Goal: Task Accomplishment & Management: Complete application form

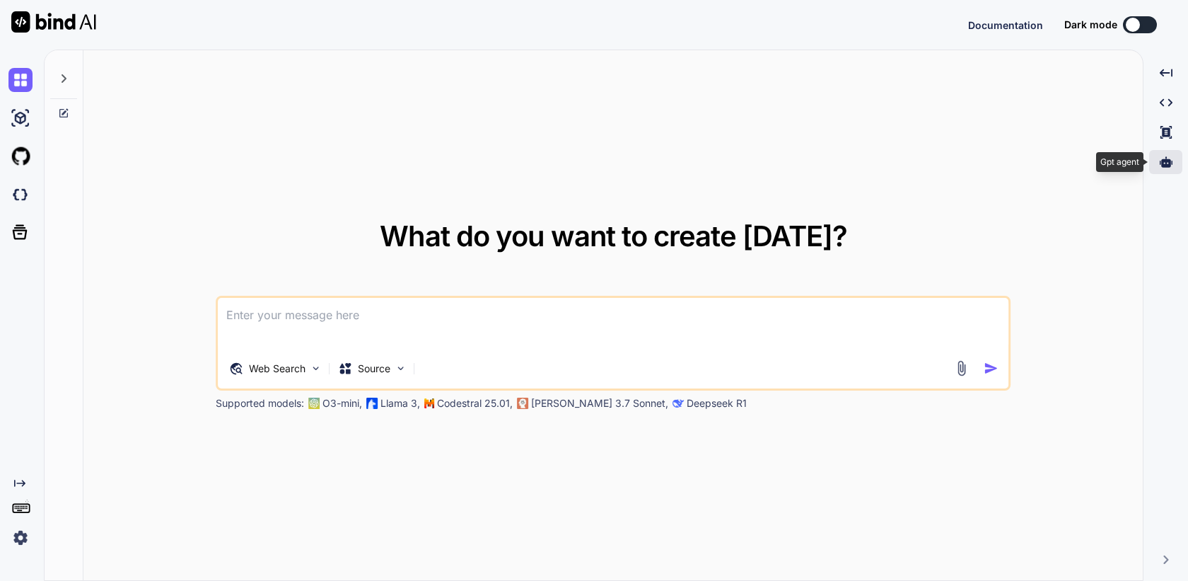
click at [1166, 157] on icon at bounding box center [1166, 161] width 13 height 11
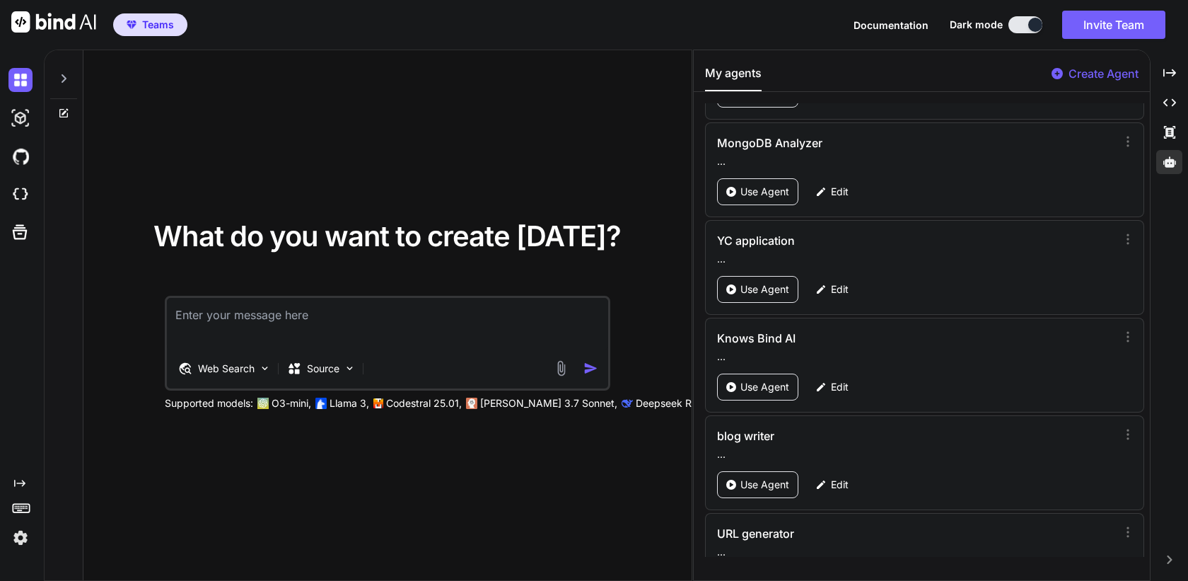
scroll to position [1499, 0]
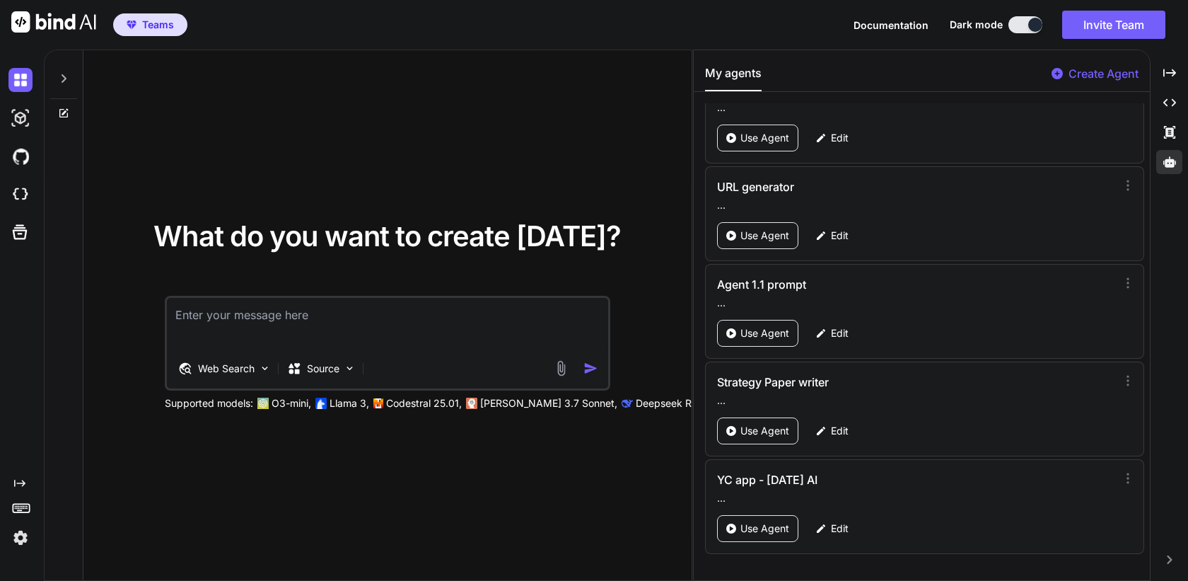
click at [1078, 76] on p "Create Agent" at bounding box center [1104, 73] width 70 height 17
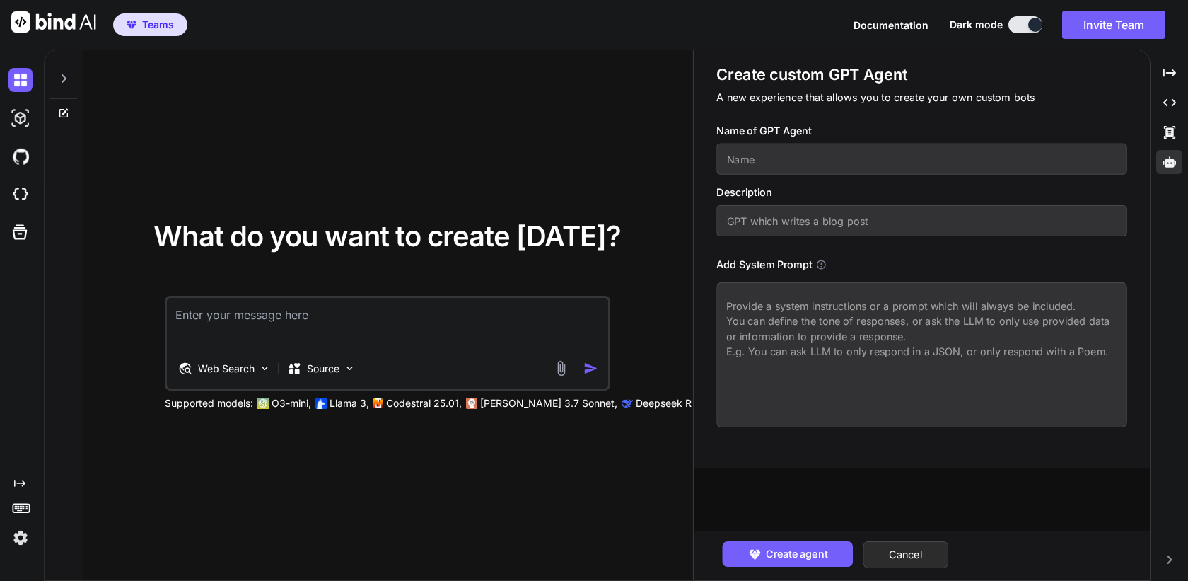
click at [828, 156] on input "text" at bounding box center [922, 159] width 411 height 31
type textarea "x"
type input "A"
type textarea "x"
type input "Ap"
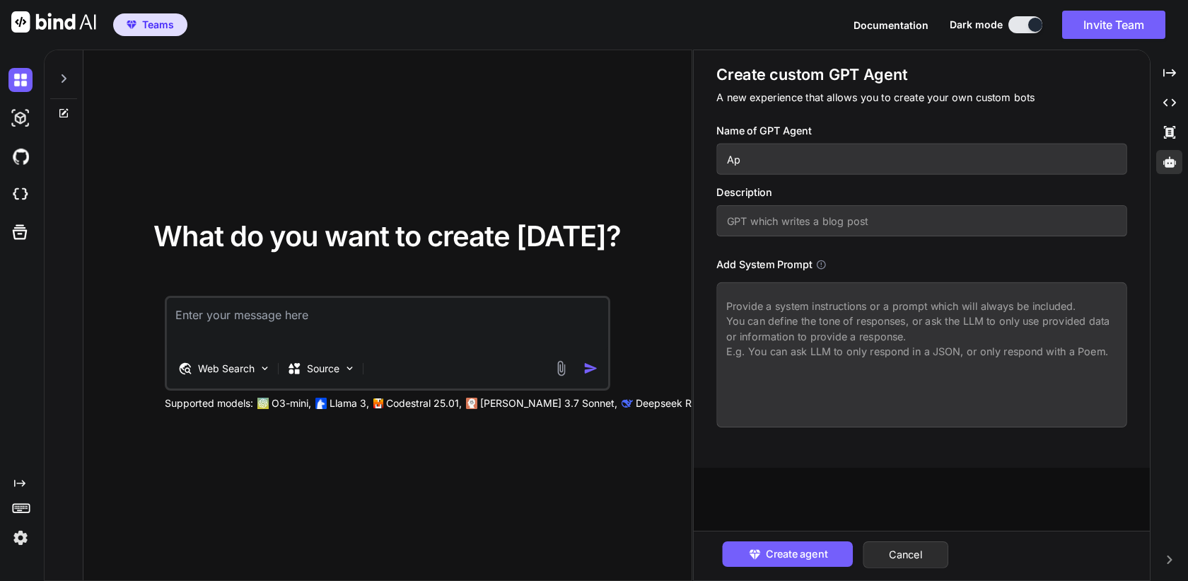
type textarea "x"
type input "App"
type textarea "x"
type input "AppS"
type textarea "x"
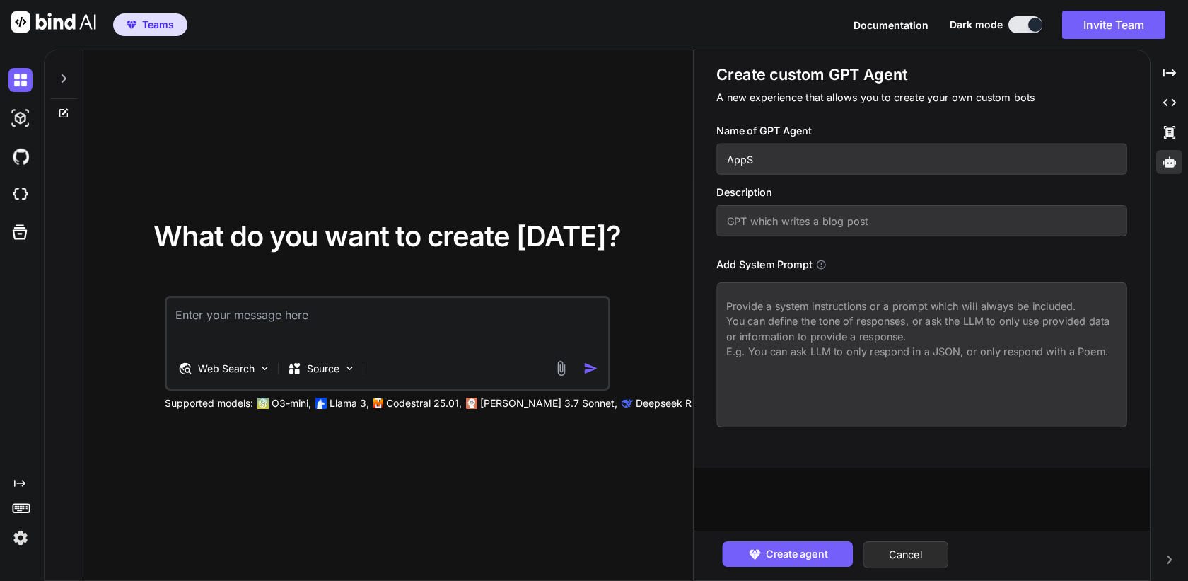
type input "AppSu"
type textarea "x"
type input "AppSum"
type textarea "x"
type input "AppSumo"
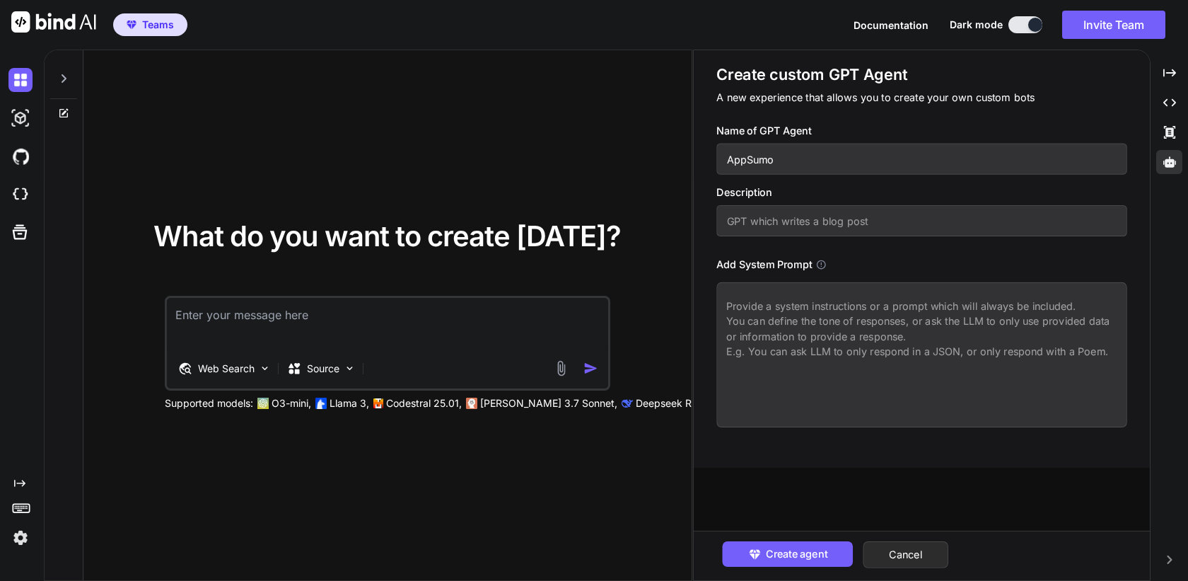
type textarea "x"
type input "AppSumo"
type textarea "x"
type input "AppSumo SU"
type textarea "x"
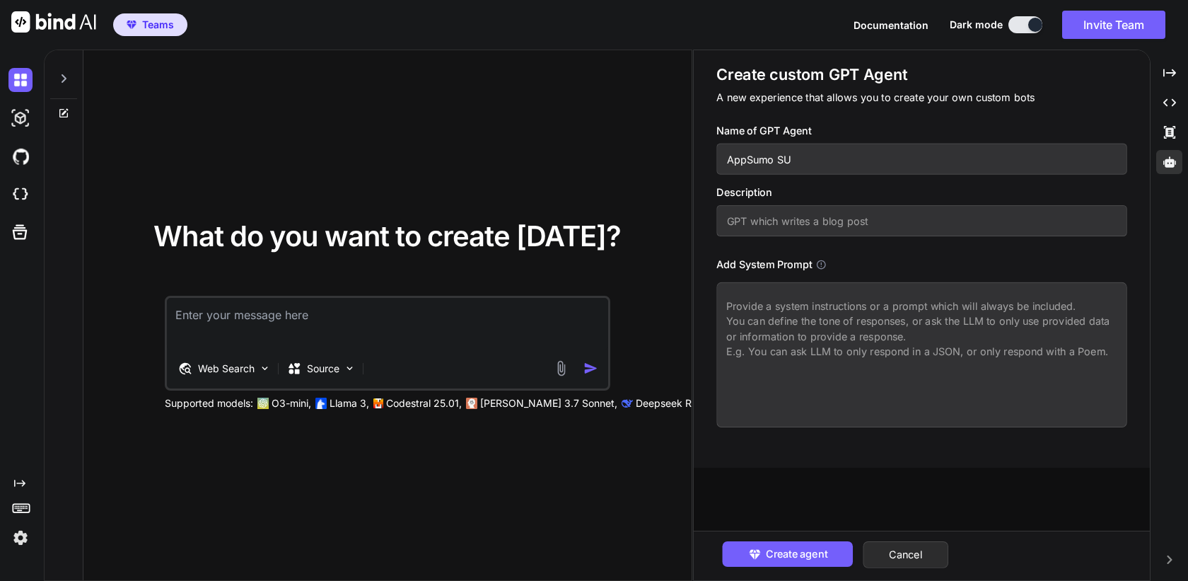
type input "AppSumo SUp"
type textarea "x"
type input "AppSumo SUpp"
type textarea "x"
type input "AppSumo SUppor"
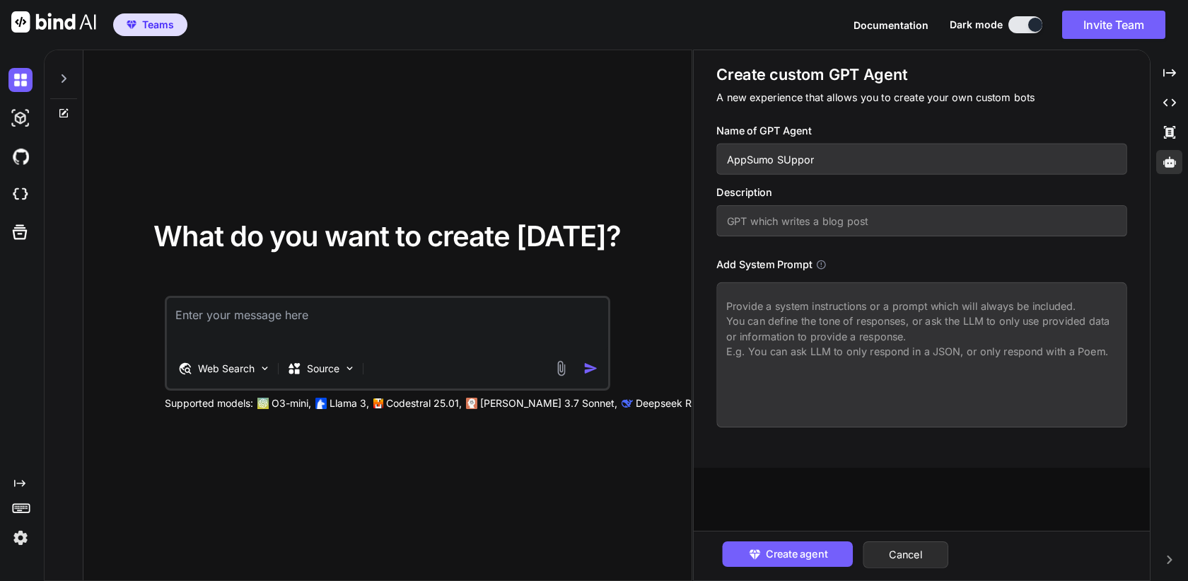
type textarea "x"
type input "AppSumo SUpport"
type textarea "x"
type input "AppSumo SUpport"
type textarea "x"
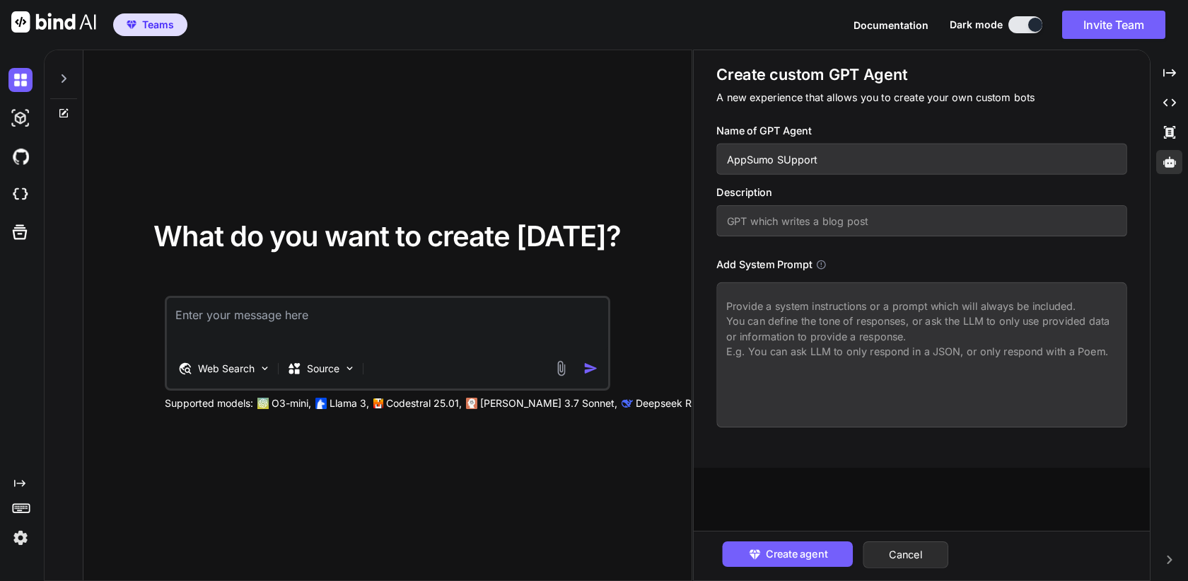
type input "AppSumo SUpport B"
type textarea "x"
type input "AppSumo SUpport Bo"
type textarea "x"
type input "AppSumo SUpport Bot"
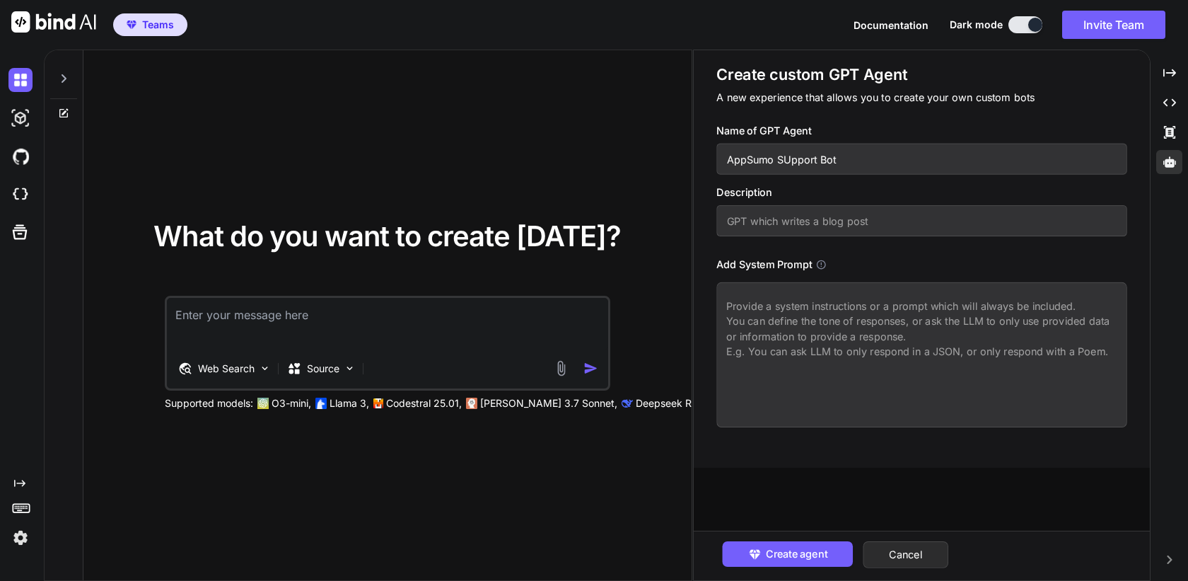
click at [788, 158] on input "AppSumo SUpport Bot" at bounding box center [922, 159] width 411 height 31
type textarea "x"
type input "AppSumo Spport Bot"
type textarea "x"
type input "AppSumo Support Bot"
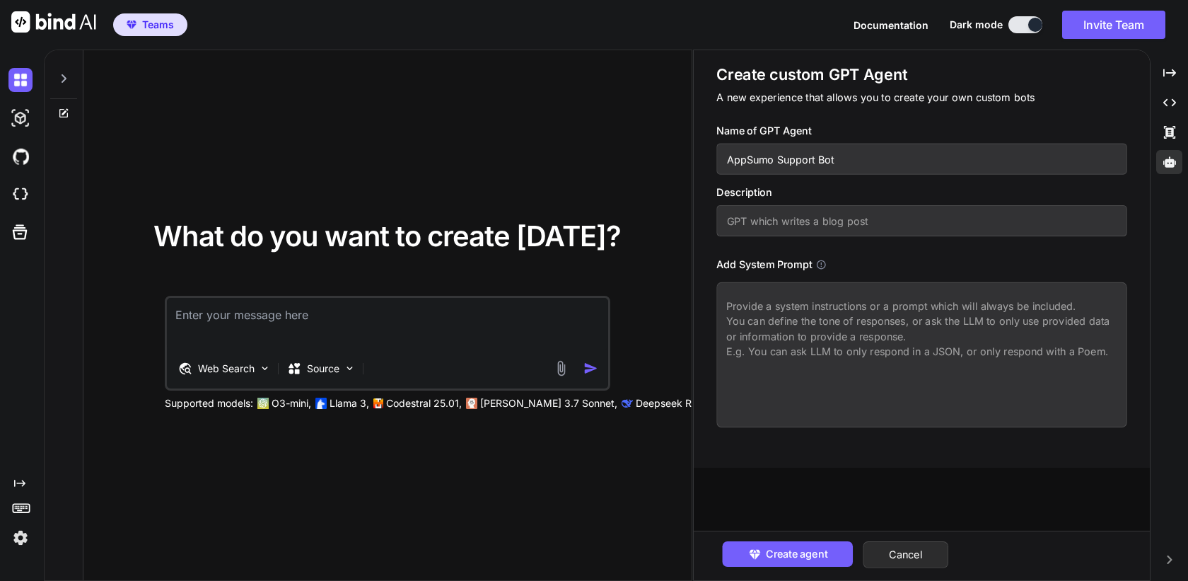
click at [830, 223] on input "text" at bounding box center [922, 220] width 411 height 31
type textarea "x"
type input "."
type textarea "x"
type input ".."
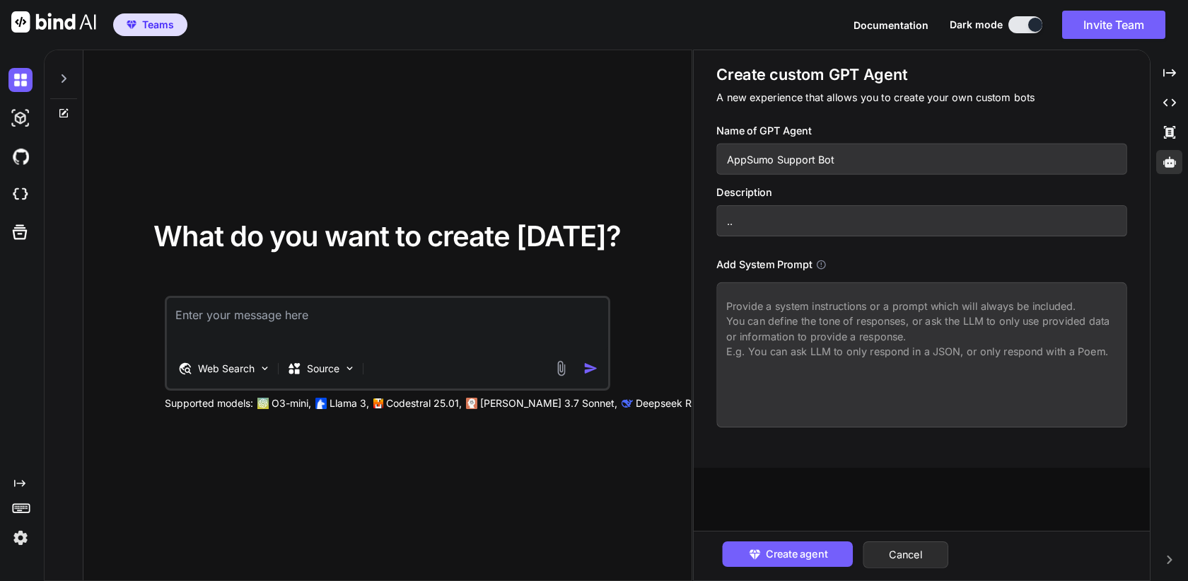
click at [848, 306] on textarea at bounding box center [922, 354] width 411 height 145
type textarea "x"
type textarea "F"
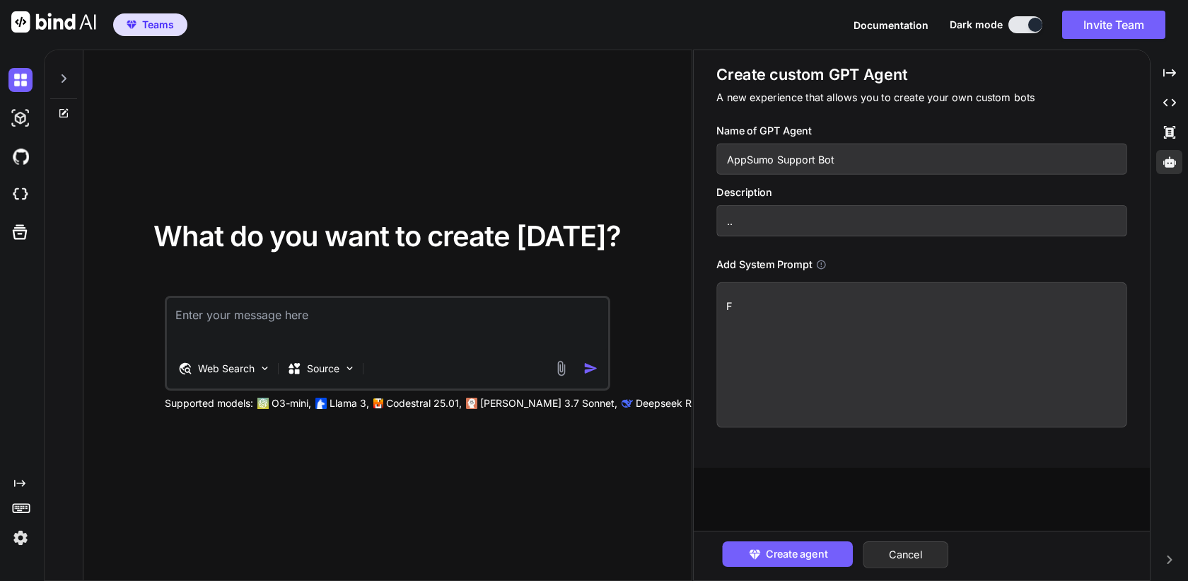
type textarea "x"
type textarea "Fo"
type textarea "x"
type textarea "For"
type textarea "x"
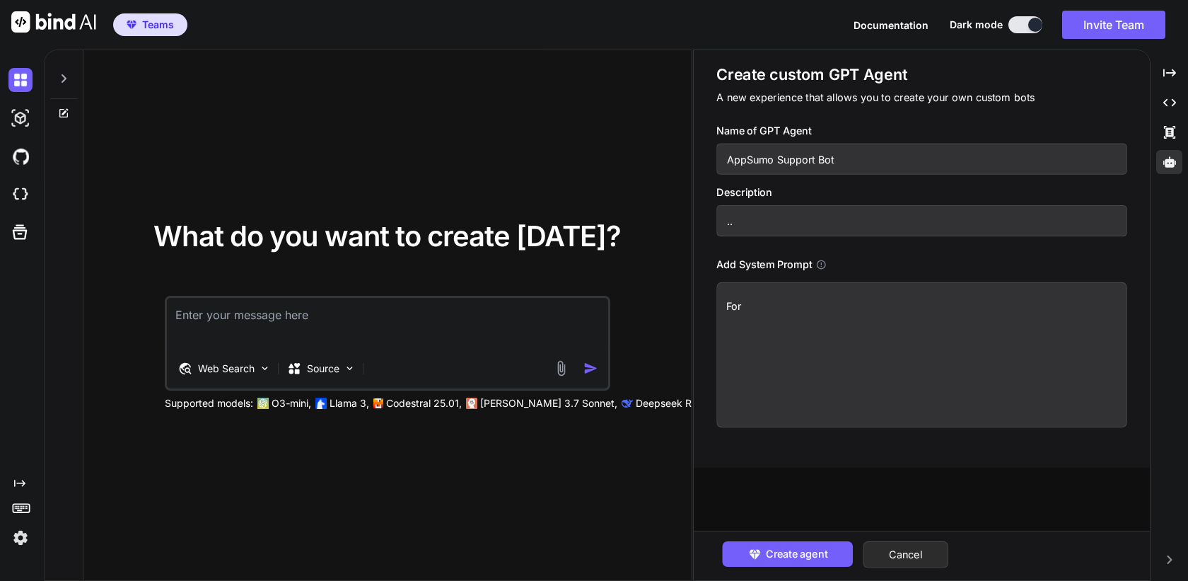
type textarea "For"
type textarea "x"
type textarea "For a"
type textarea "x"
type textarea "For a"
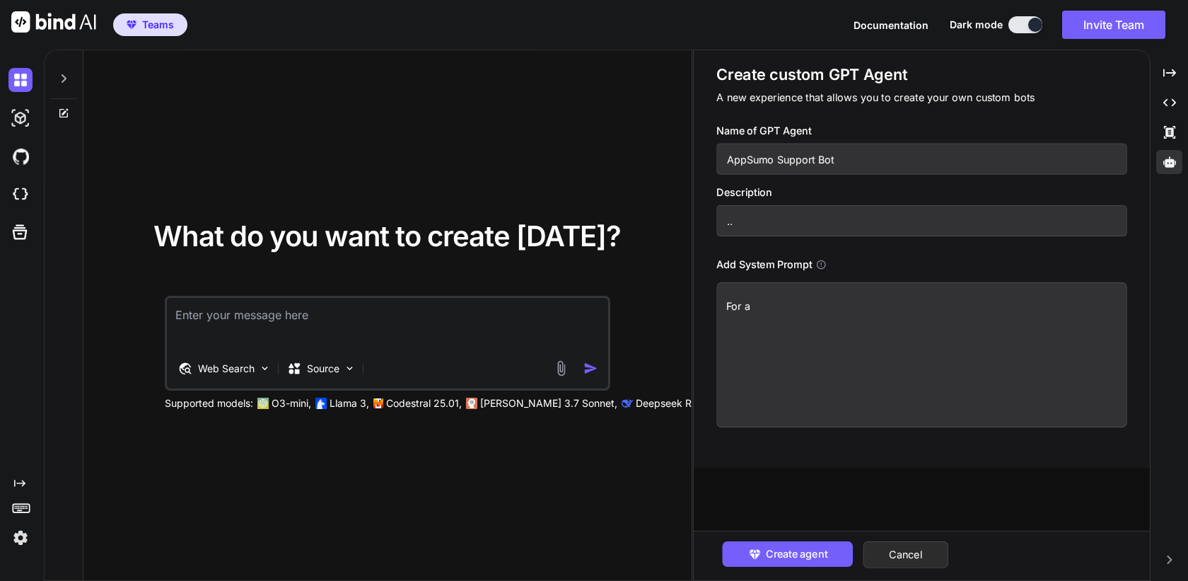
type textarea "x"
type textarea "For a gi"
type textarea "x"
type textarea "For a giv"
type textarea "x"
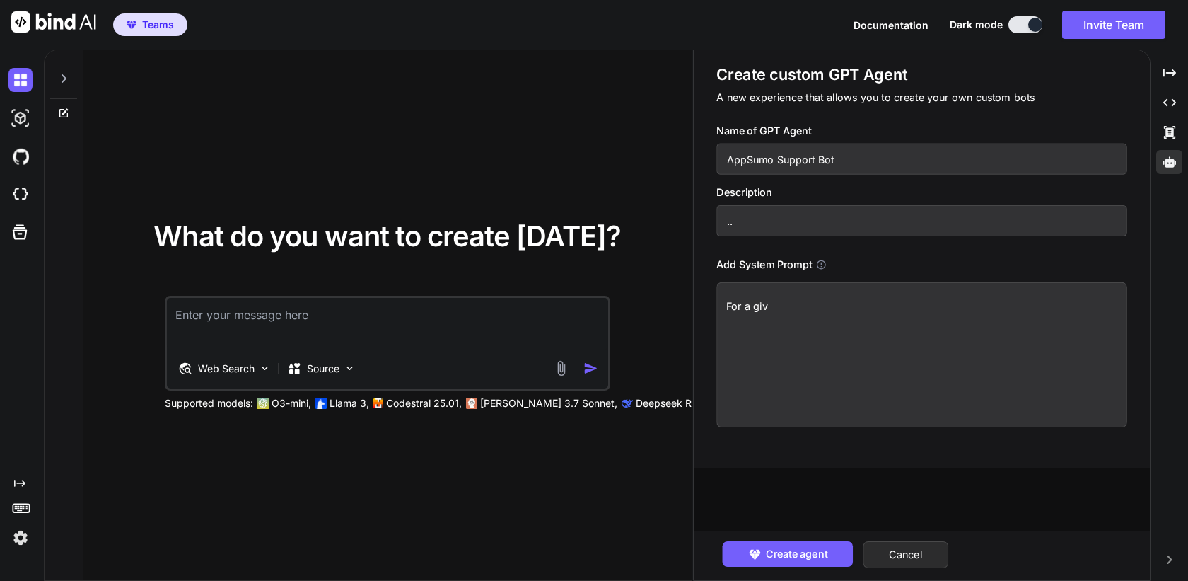
type textarea "For a give"
type textarea "x"
type textarea "For a given"
type textarea "x"
type textarea "For a given"
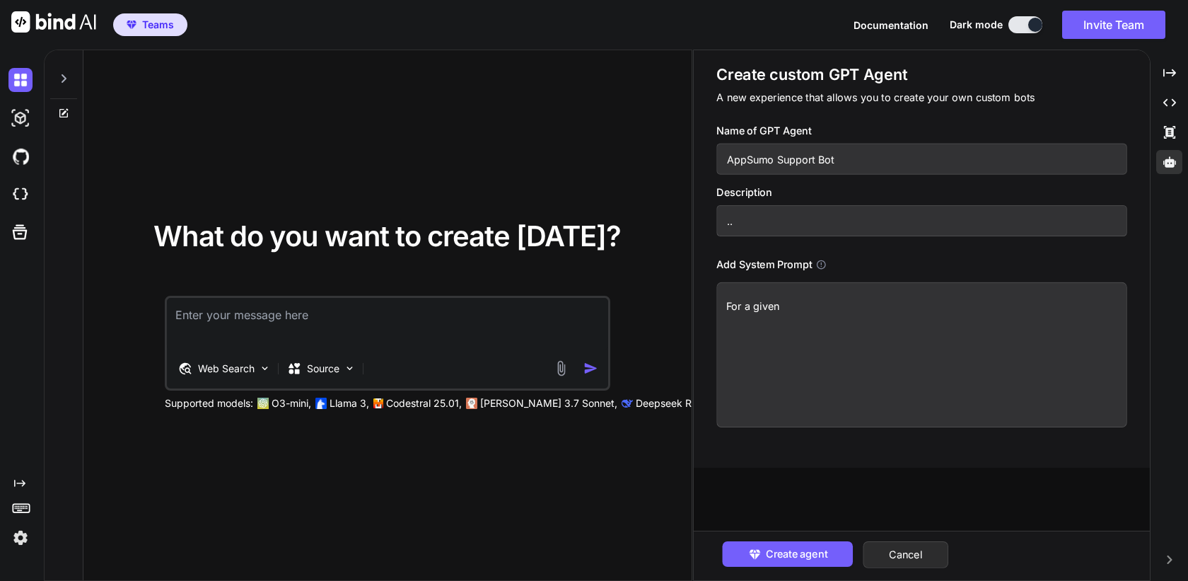
type textarea "x"
type textarea "For a given qu"
type textarea "x"
type textarea "For a given que"
type textarea "x"
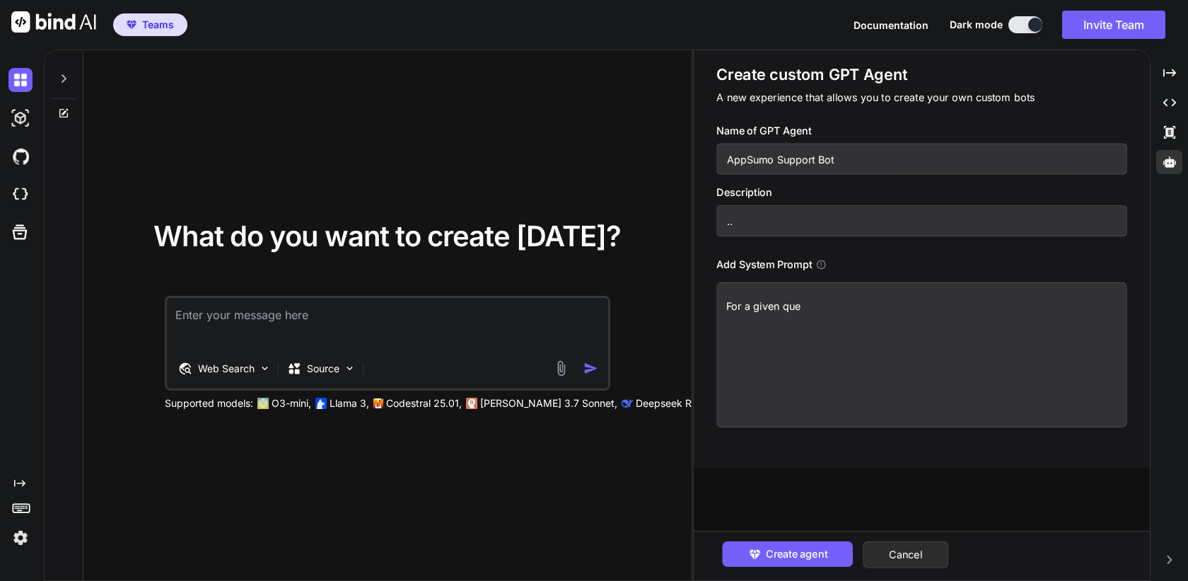
type textarea "For a given ques"
type textarea "x"
type textarea "For a given quest"
type textarea "x"
type textarea "For a given questi"
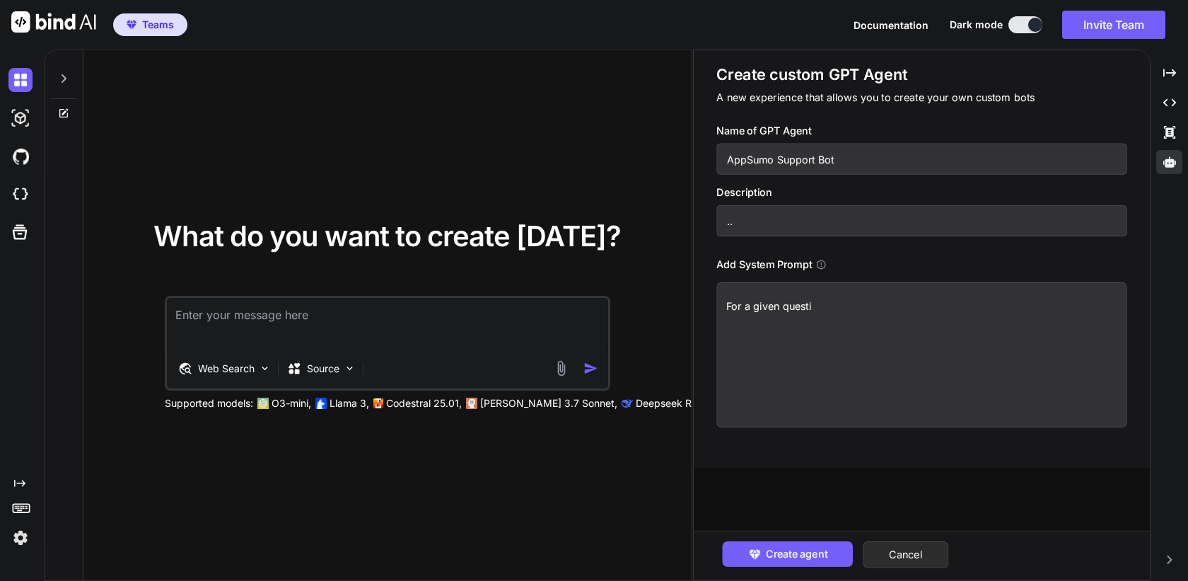
type textarea "x"
type textarea "For a given questio"
type textarea "x"
type textarea "For a given question"
type textarea "x"
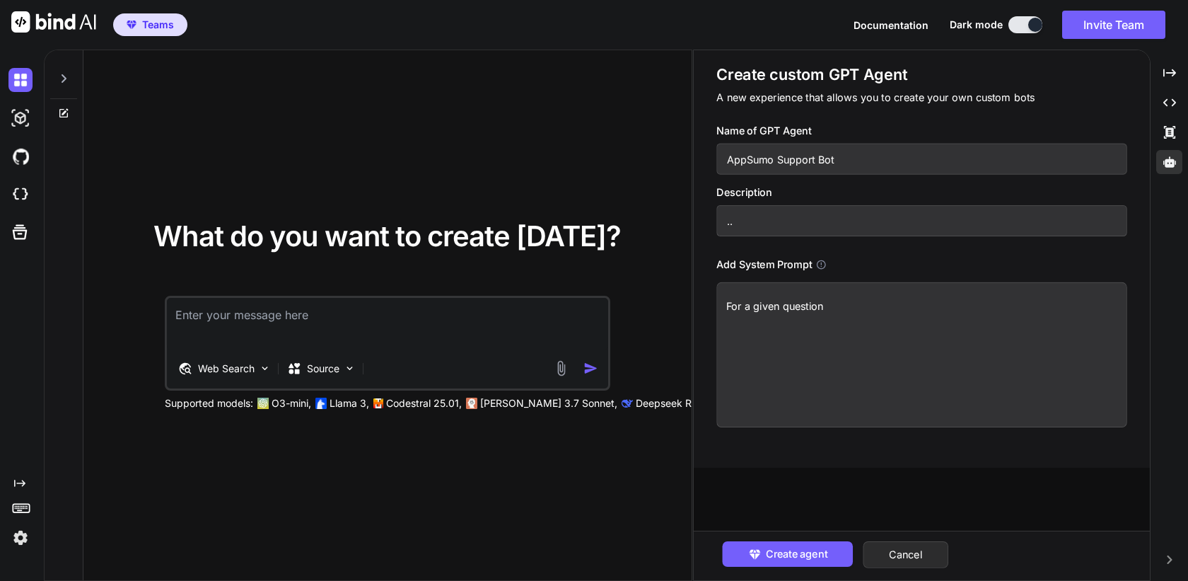
type textarea "For a given question"
type textarea "x"
type textarea "For a given question f"
type textarea "x"
type textarea "For a given question fo"
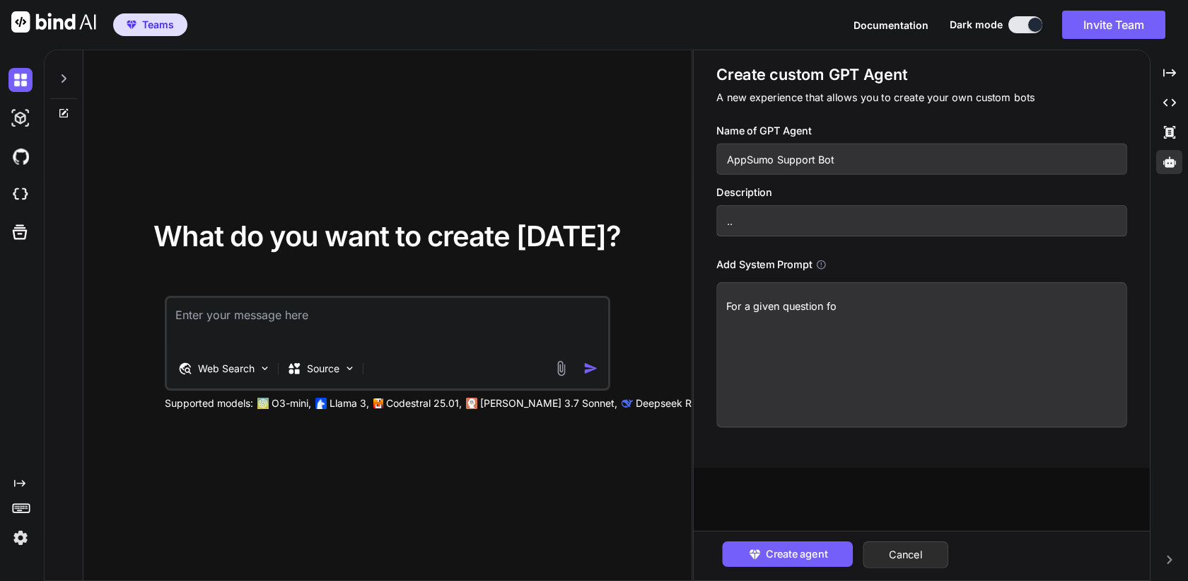
type textarea "x"
type textarea "For a given question for"
type textarea "x"
type textarea "For a given question form"
type textarea "x"
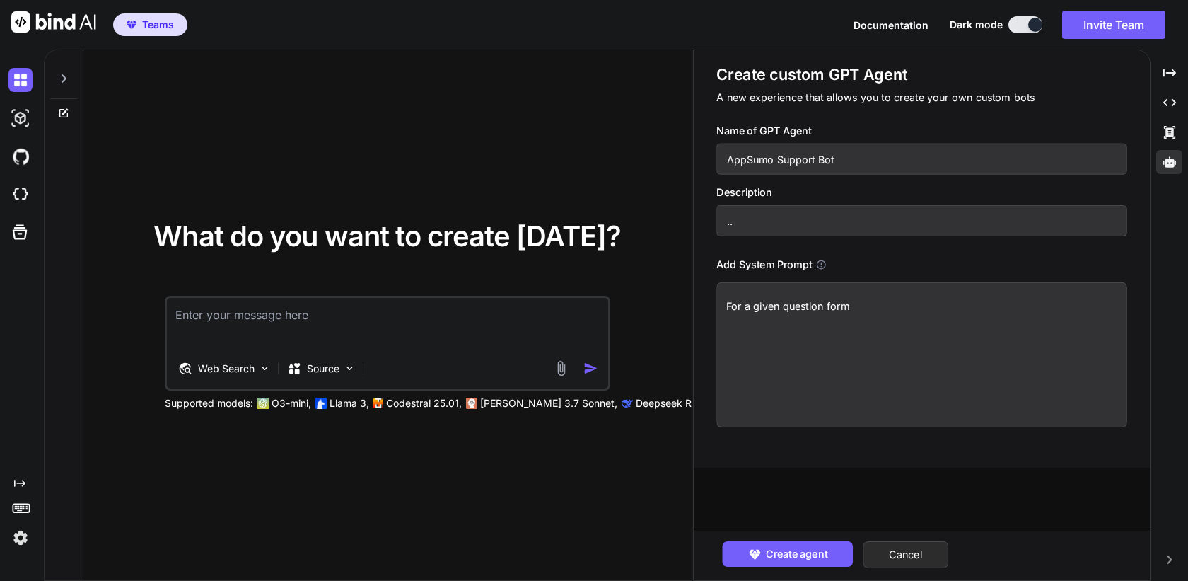
type textarea "For a given question for"
type textarea "x"
type textarea "For a given question fo"
type textarea "x"
type textarea "For a given question f"
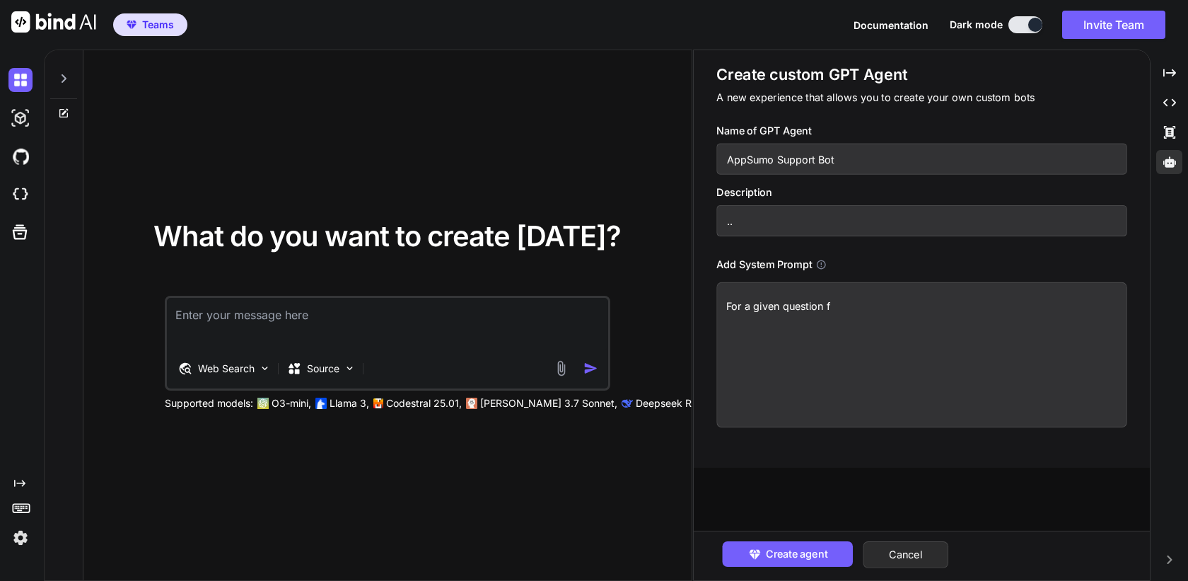
type textarea "x"
type textarea "For a given question fr"
type textarea "x"
type textarea "For a given question fri"
type textarea "x"
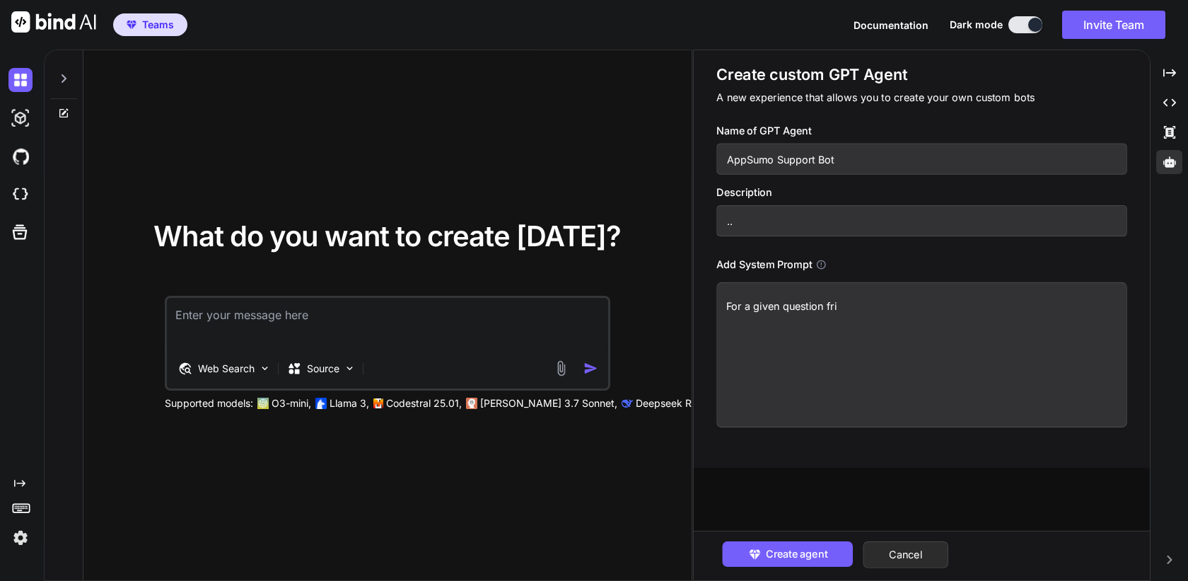
type textarea "For a given question frim"
type textarea "x"
type textarea "For a given question frim"
type textarea "x"
type textarea "For a given question frim"
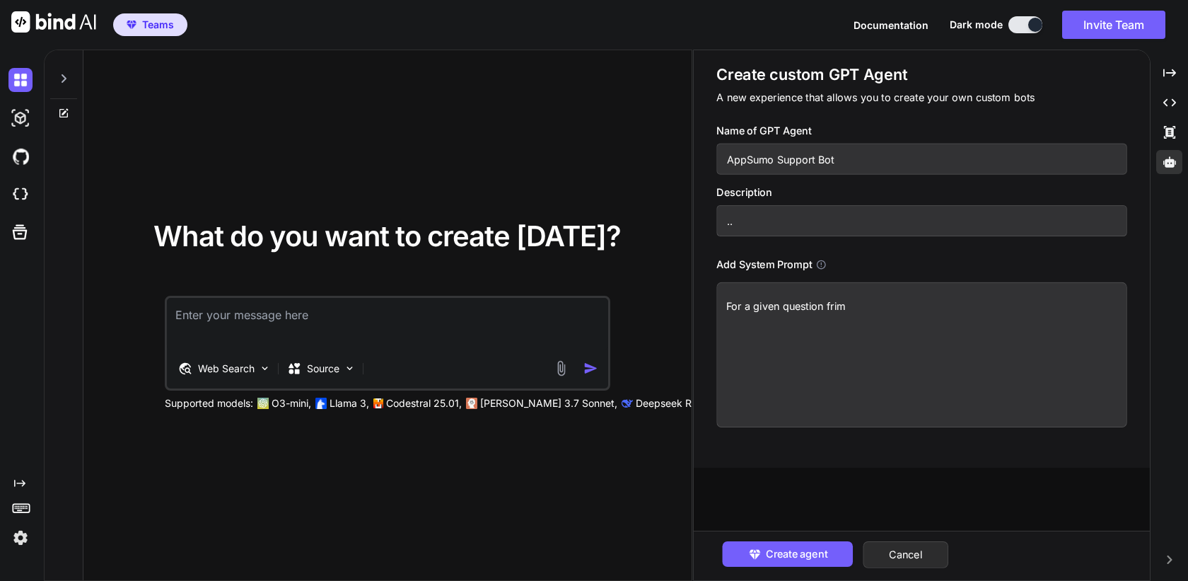
type textarea "x"
type textarea "For a given question fri"
type textarea "x"
type textarea "For a given question fr"
type textarea "x"
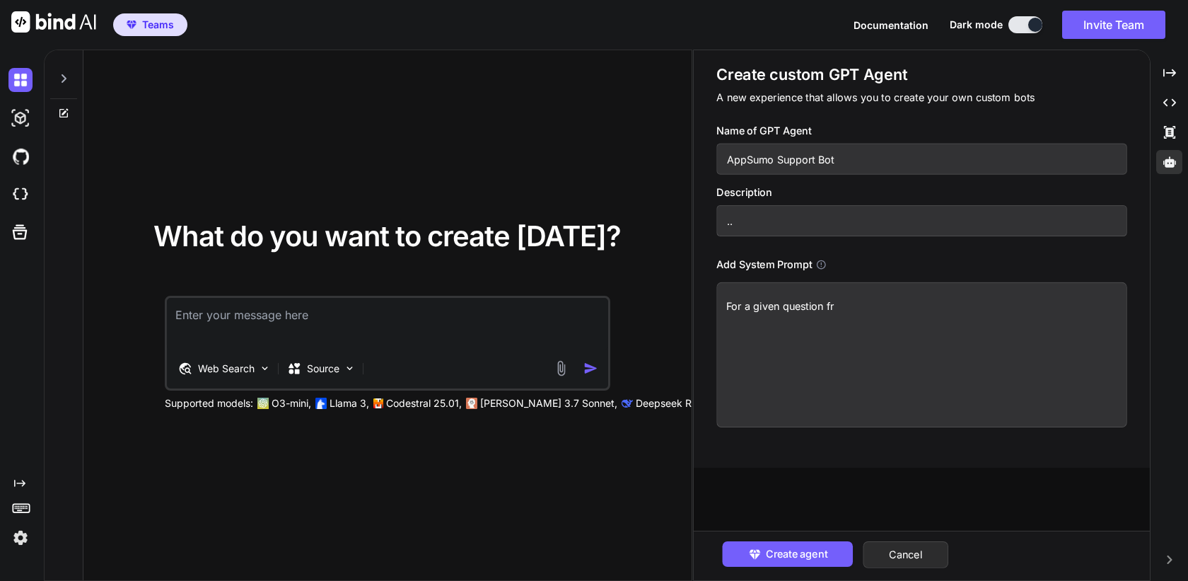
type textarea "For a given question fro"
type textarea "x"
type textarea "For a given question from"
type textarea "x"
type textarea "For a given question from"
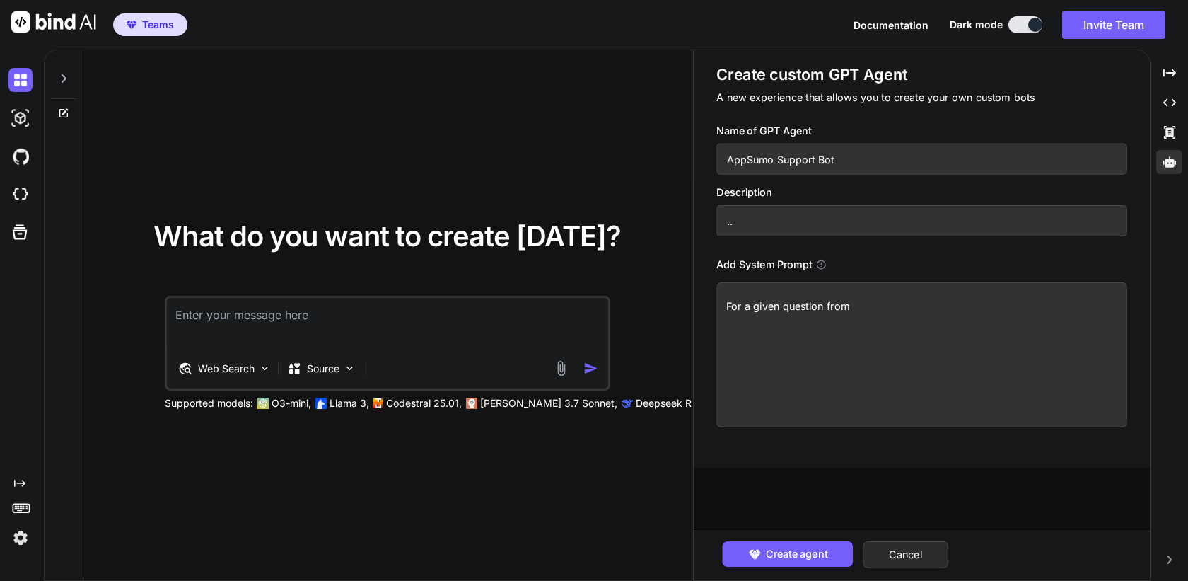
type textarea "x"
type textarea "For a given question from a"
type textarea "x"
type textarea "For a given question from an"
type textarea "x"
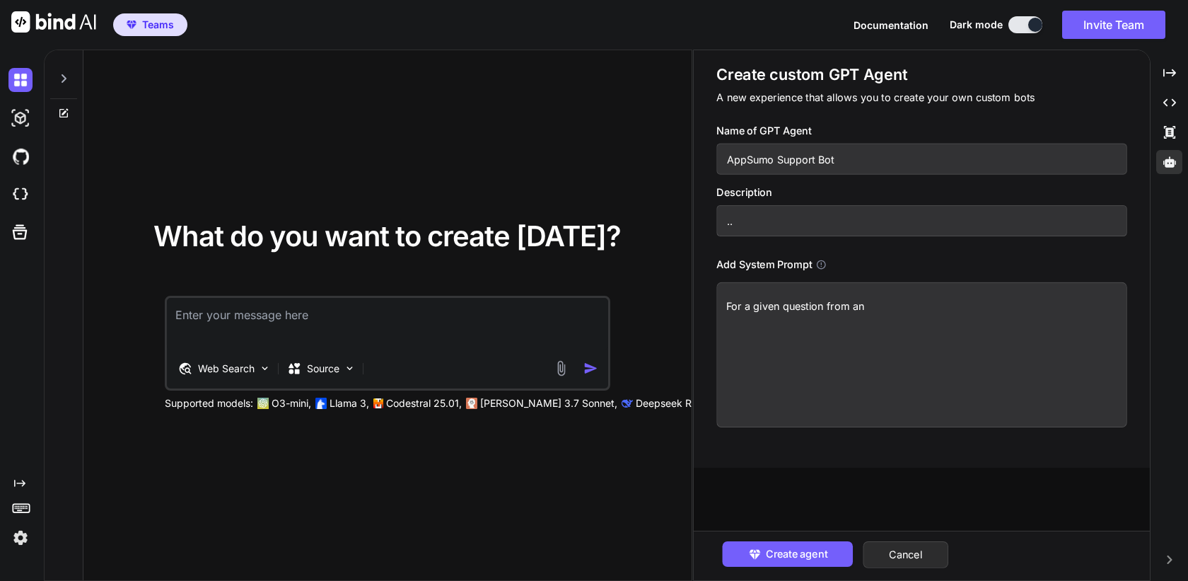
type textarea "For a given question from an"
type textarea "x"
type textarea "For a given question from an A"
type textarea "x"
type textarea "For a given question from an Ap"
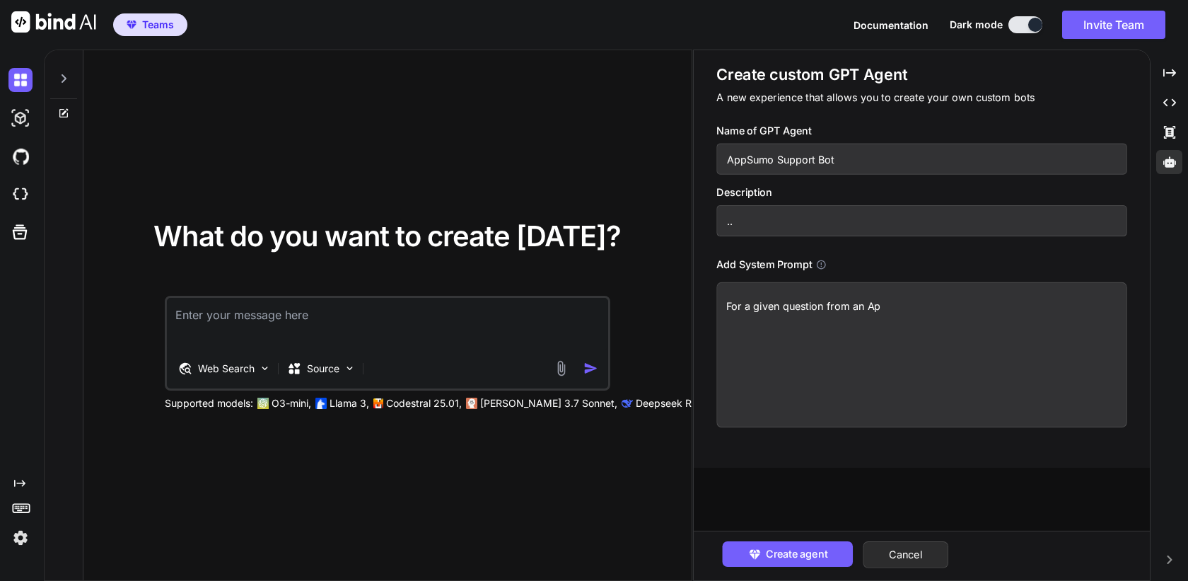
type textarea "x"
type textarea "For a given question from an App"
type textarea "x"
type textarea "For a given question from an AppS"
type textarea "x"
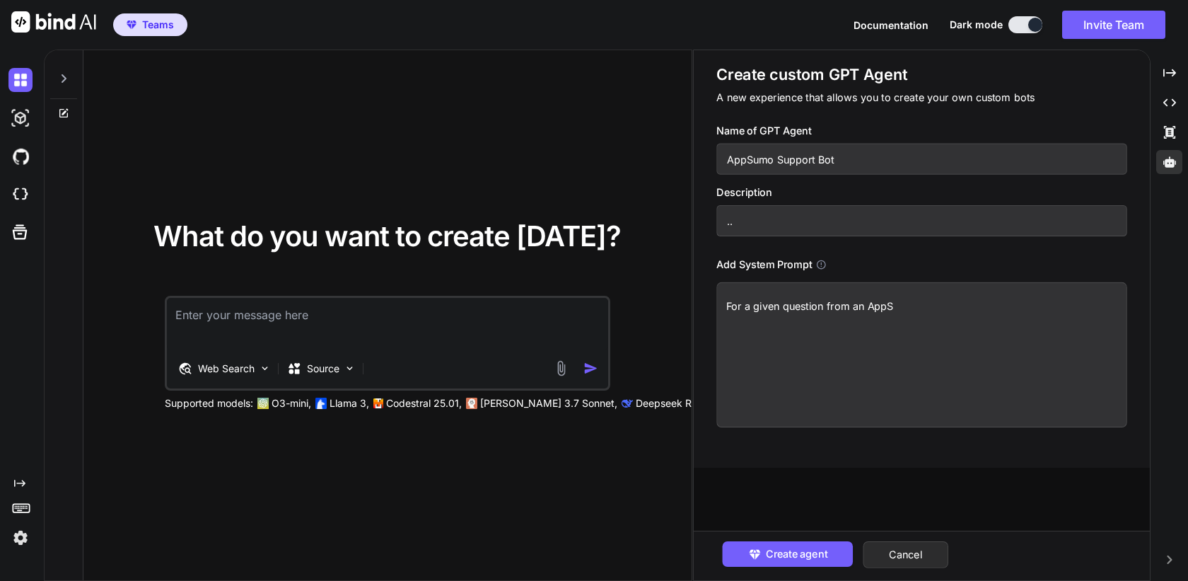
type textarea "For a given question from an AppSu"
type textarea "x"
type textarea "For a given question from an AppSum"
type textarea "x"
type textarea "For a given question from an AppSumo"
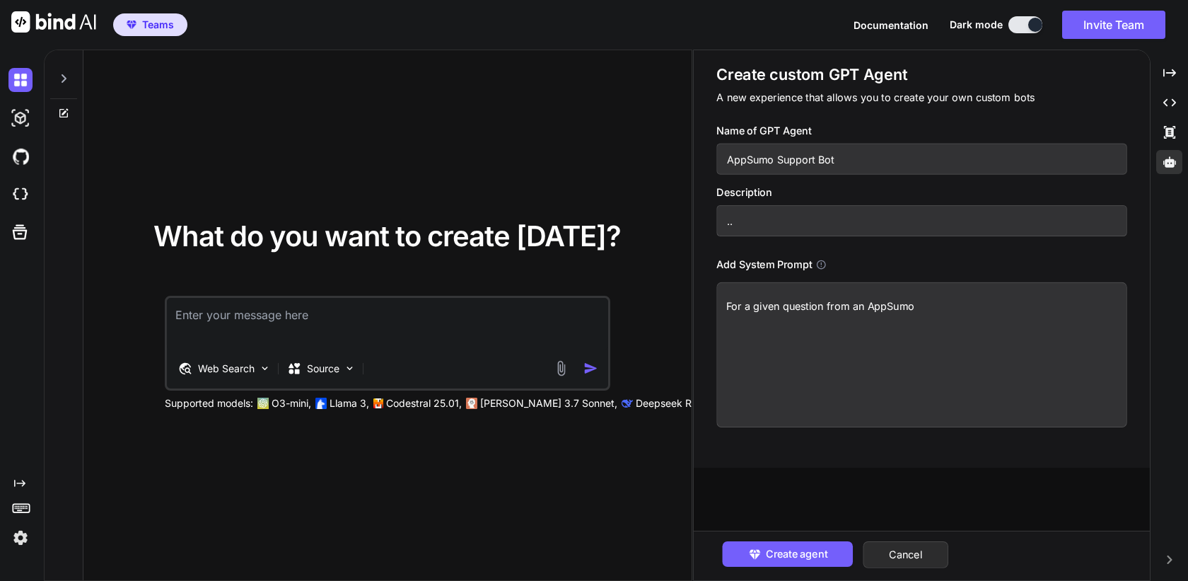
type textarea "x"
type textarea "For a given question from an AppSumo"
type textarea "x"
type textarea "For a given question from an AppSumo u"
type textarea "x"
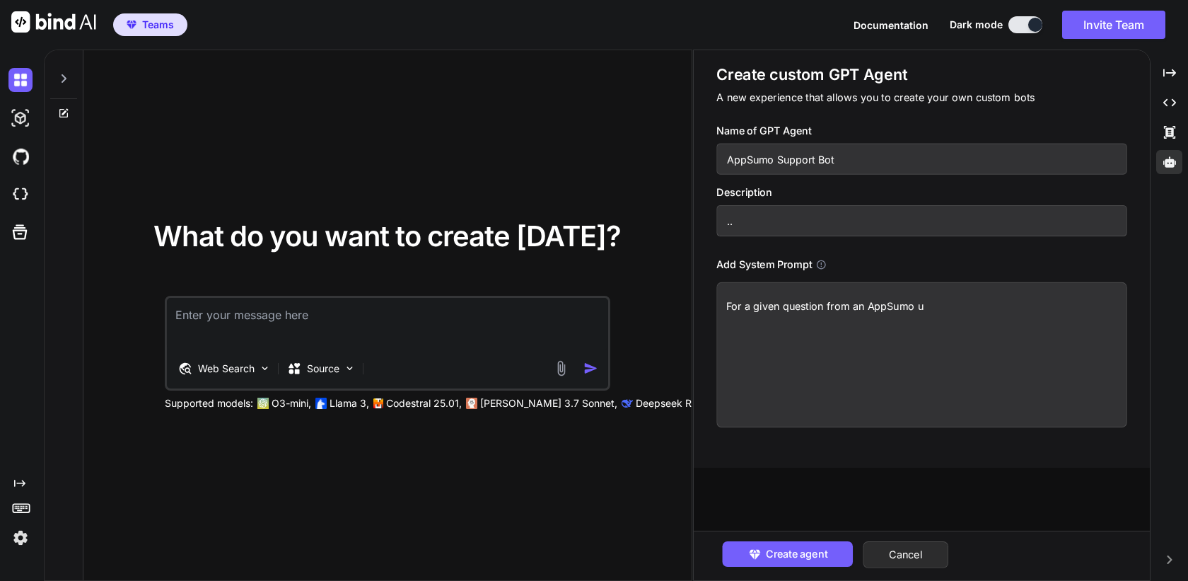
type textarea "For a given question from an AppSumo us"
type textarea "x"
type textarea "For a given question from an AppSumo use"
type textarea "x"
type textarea "For a given question from an AppSumo user"
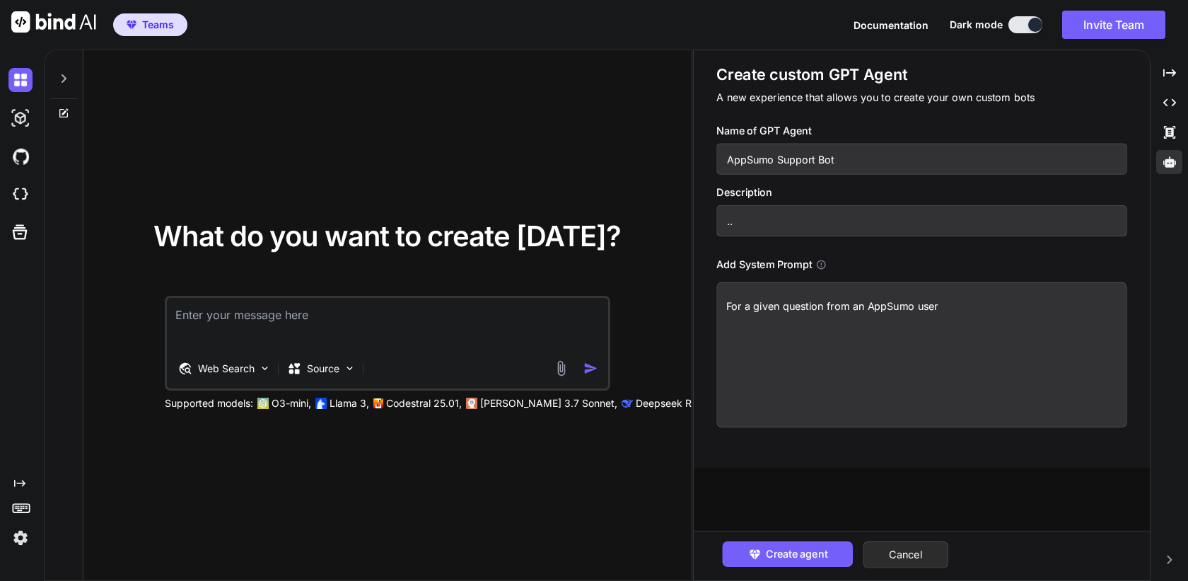
type textarea "x"
type textarea "For a given question from an AppSumo user,"
type textarea "x"
type textarea "For a given question from an AppSumo user,"
type textarea "x"
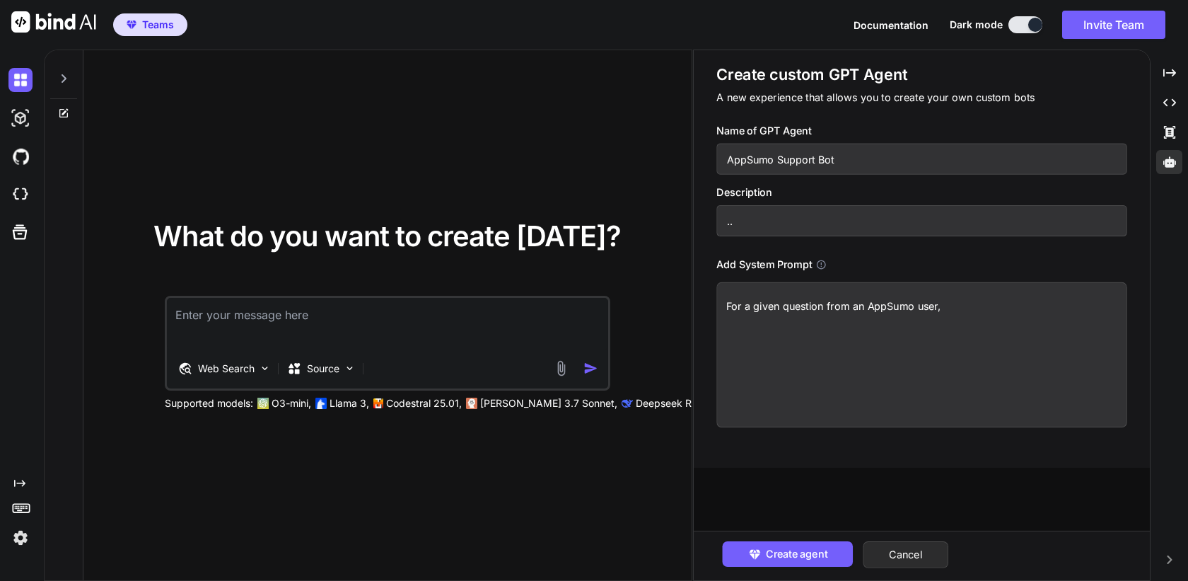
type textarea "For a given question from an AppSumo user, y"
type textarea "x"
type textarea "For a given question from an AppSumo user, yo"
type textarea "x"
type textarea "For a given question from an AppSumo user, you"
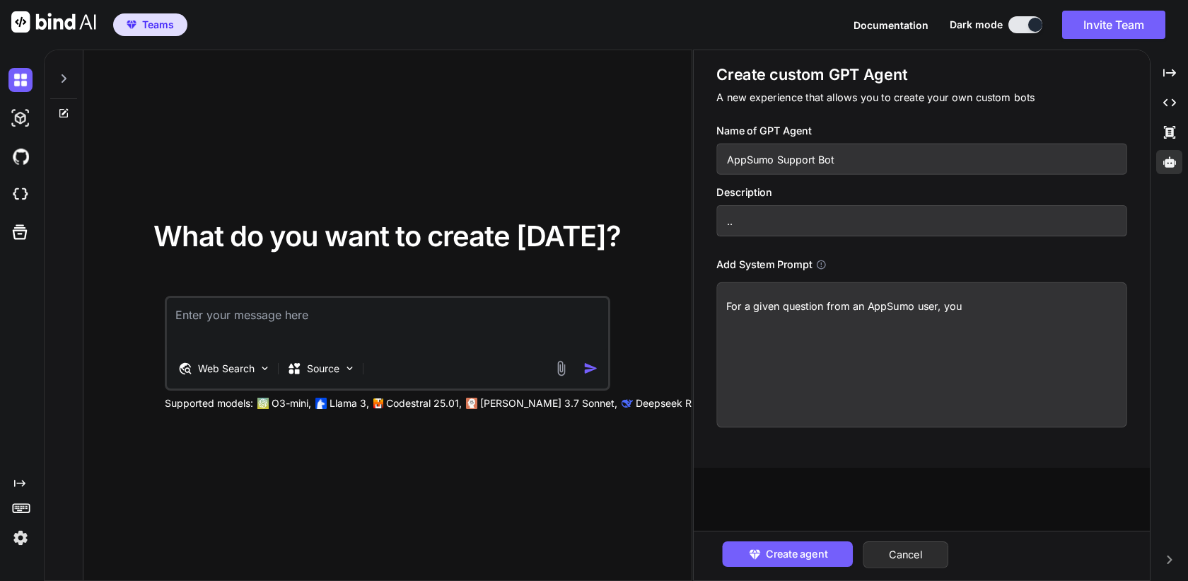
type textarea "x"
type textarea "For a given question from an AppSumo user, you"
type textarea "x"
type textarea "For a given question from an AppSumo user, you w"
type textarea "x"
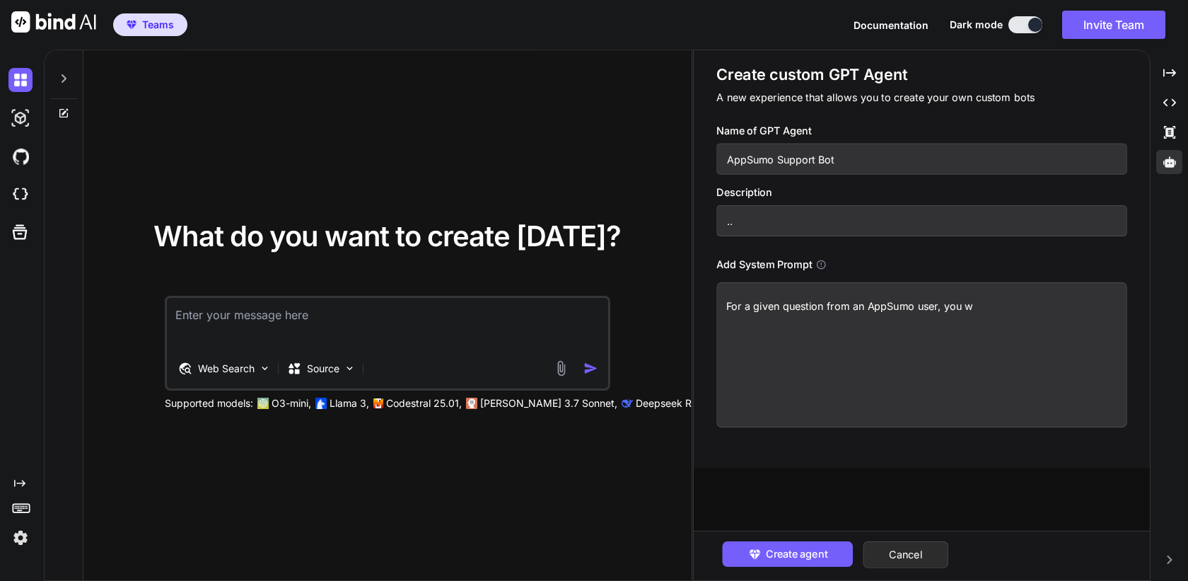
type textarea "For a given question from an AppSumo user, you wi"
type textarea "x"
type textarea "For a given question from an AppSumo user, you wil"
type textarea "x"
type textarea "For a given question from an AppSumo user, you will"
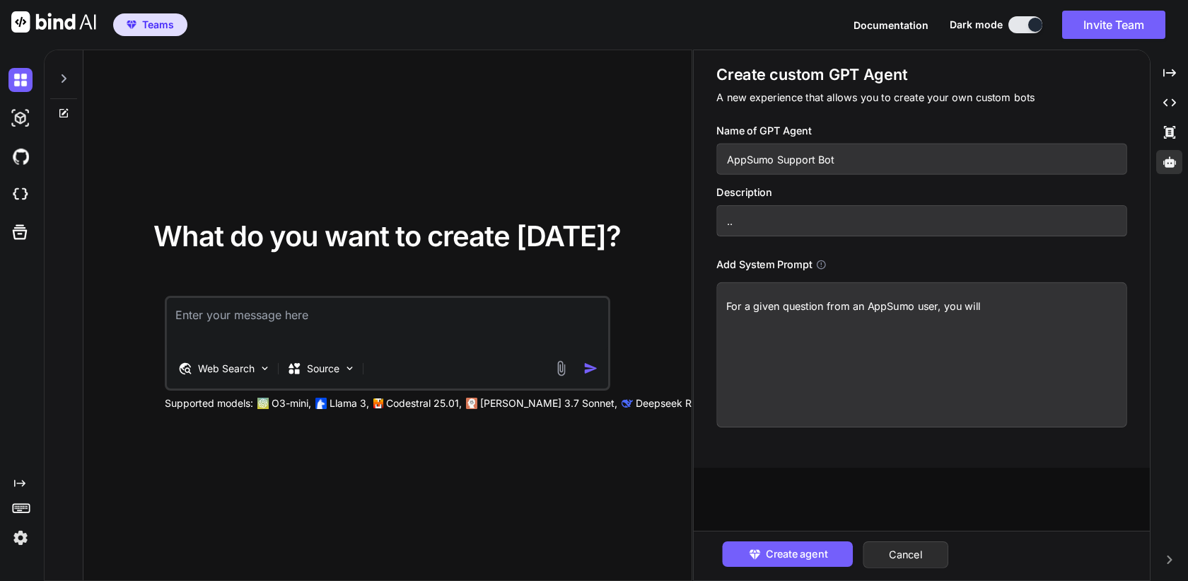
type textarea "x"
type textarea "For a given question from an AppSumo user, you will"
type textarea "x"
type textarea "For a given question from an AppSumo user, you will p"
type textarea "x"
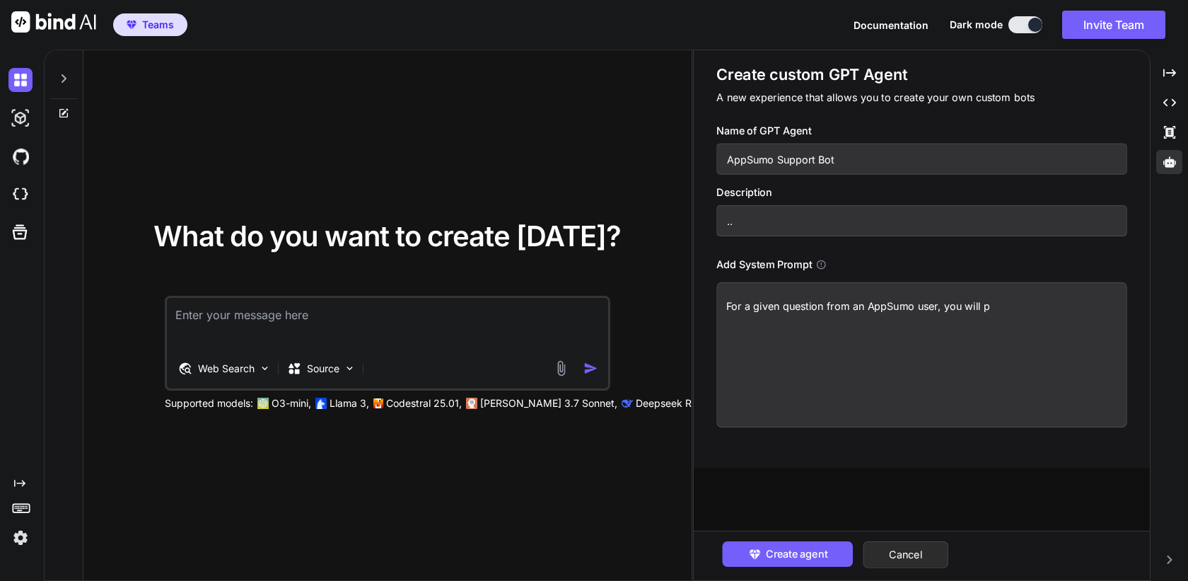
type textarea "For a given question from an AppSumo user, you will pr"
type textarea "x"
type textarea "For a given question from an AppSumo user, you will pro"
type textarea "x"
type textarea "For a given question from an AppSumo user, you will prov"
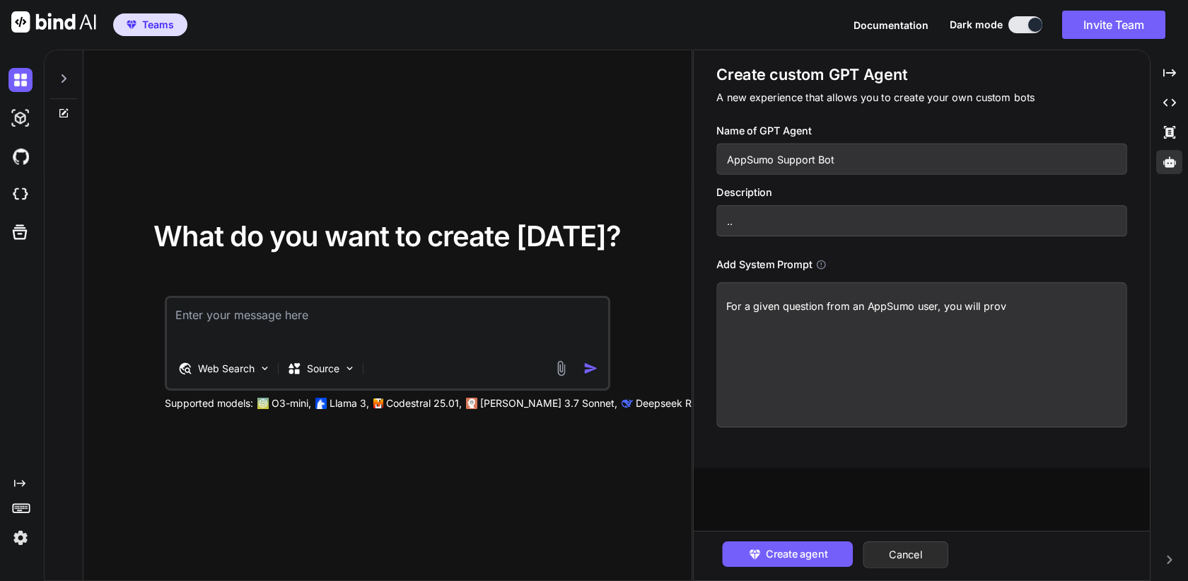
type textarea "x"
type textarea "For a given question from an AppSumo user, you will provi"
type textarea "x"
type textarea "For a given question from an AppSumo user, you will provid"
type textarea "x"
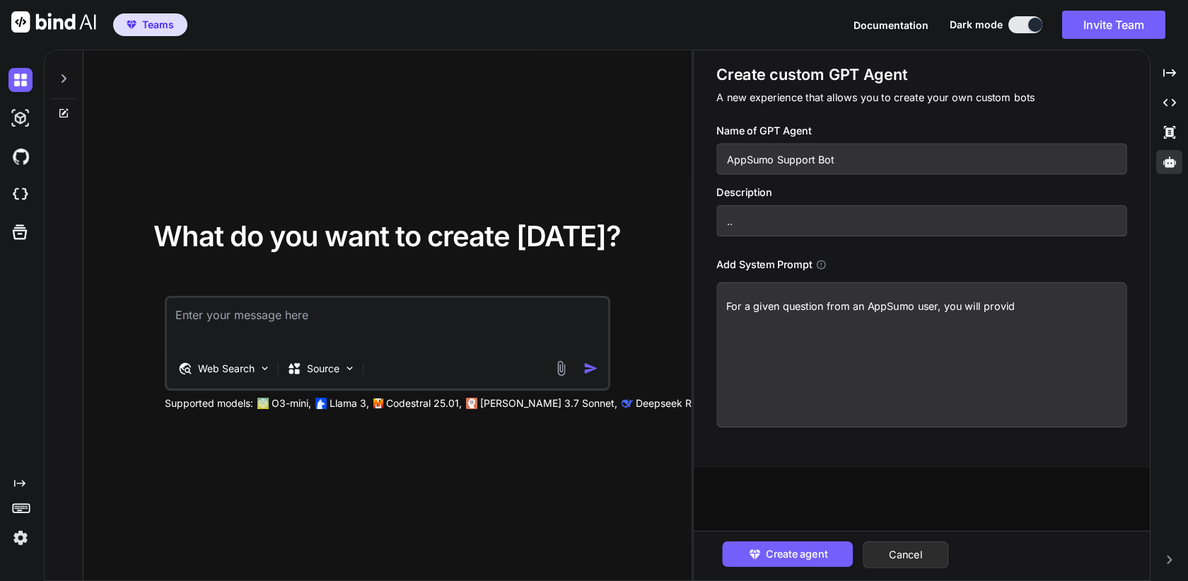
type textarea "For a given question from an AppSumo user, you will provide"
type textarea "x"
type textarea "For a given question from an AppSumo user, you will provide"
type textarea "x"
type textarea "For a given question from an AppSumo user, you will provide a"
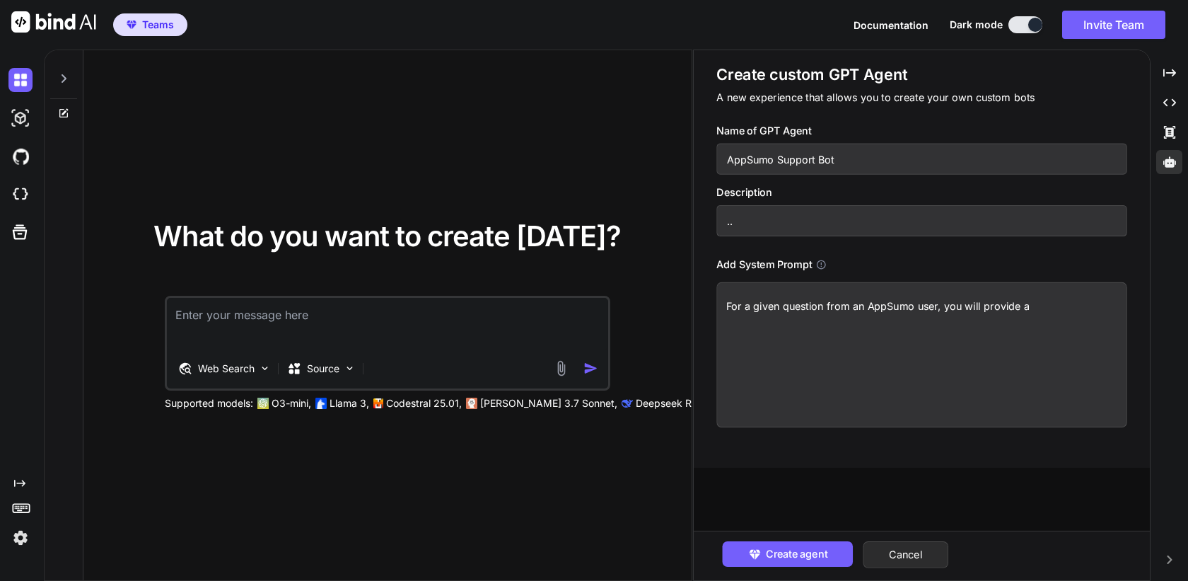
type textarea "x"
type textarea "For a given question from an AppSumo user, you will provide a"
type textarea "x"
type textarea "For a given question from an AppSumo user, you will provide a r"
type textarea "x"
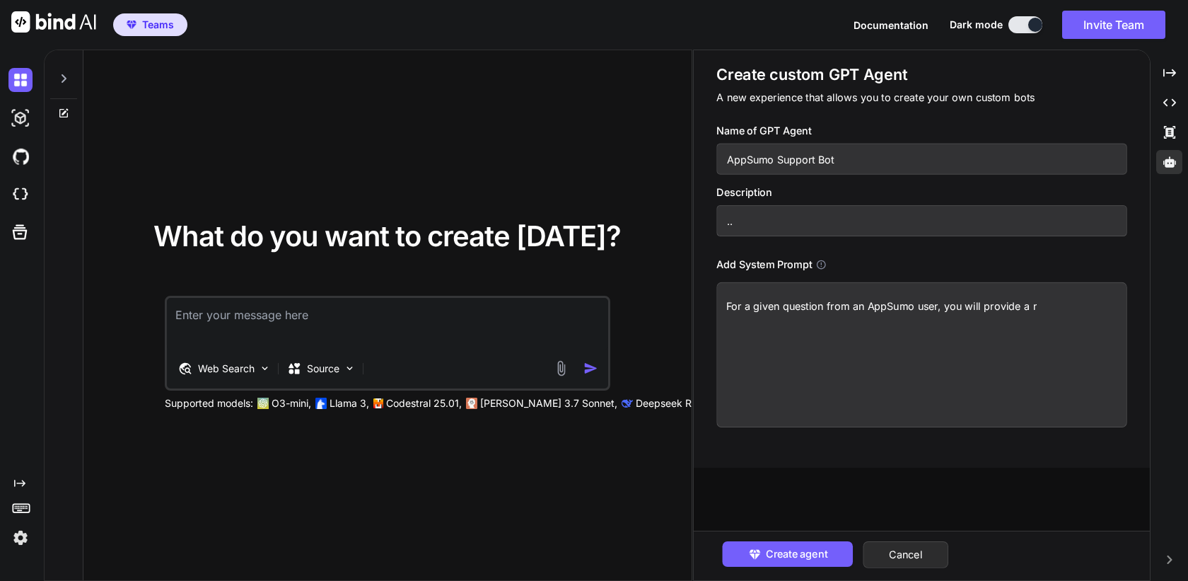
type textarea "For a given question from an AppSumo user, you will provide a re"
type textarea "x"
type textarea "For a given question from an AppSumo user, you will provide a res"
type textarea "x"
type textarea "For a given question from an AppSumo user, you will provide a resp"
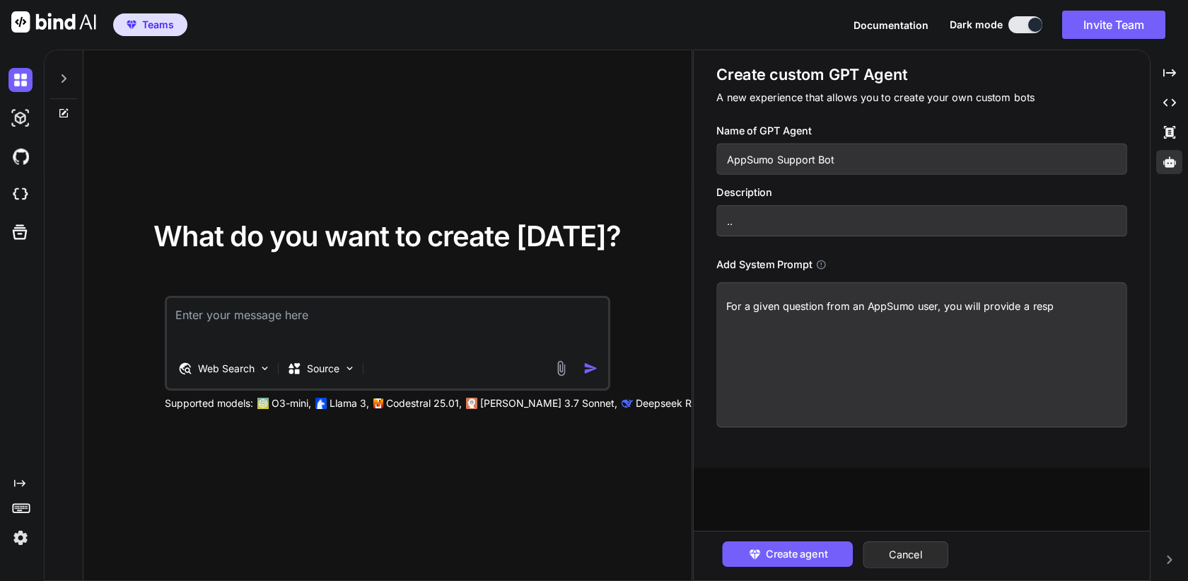
type textarea "x"
type textarea "For a given question from an AppSumo user, you will provide a respo"
type textarea "x"
type textarea "For a given question from an AppSumo user, you will provide a respon"
type textarea "x"
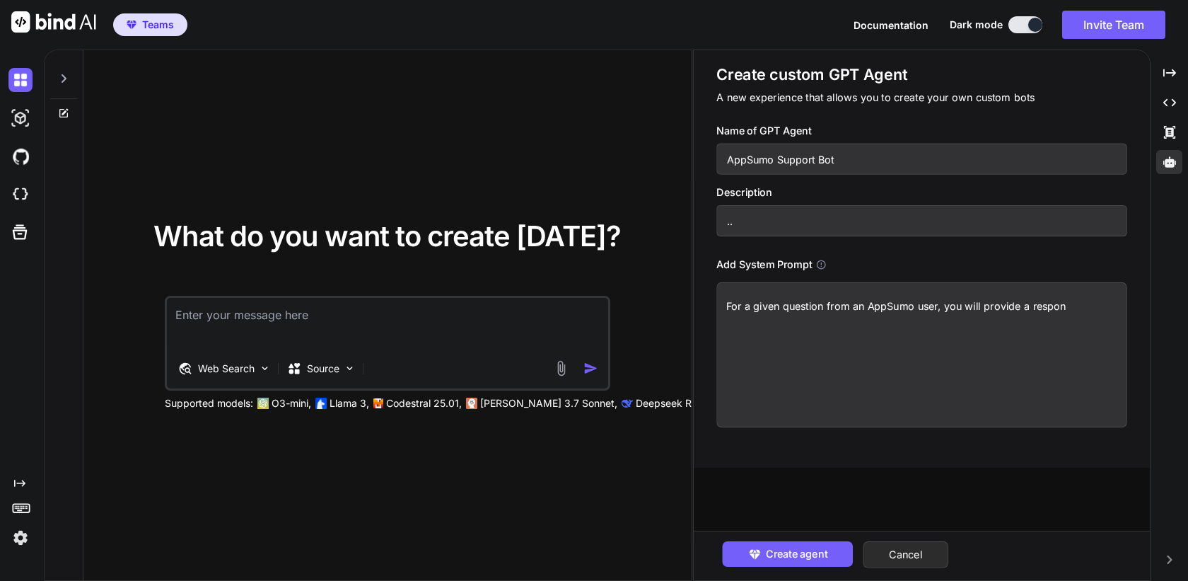
type textarea "For a given question from an AppSumo user, you will provide a respons"
